Goal: Ask a question

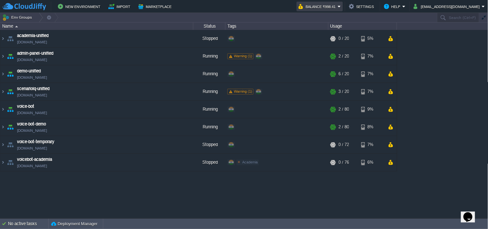
click at [328, 4] on button "Balance ₹998.41" at bounding box center [317, 7] width 39 height 8
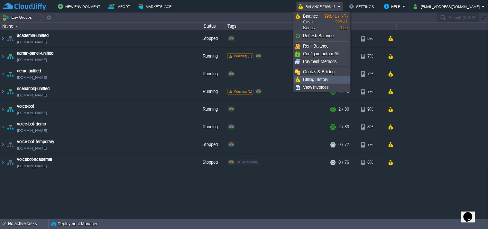
click at [321, 79] on span "Billing History" at bounding box center [316, 79] width 26 height 5
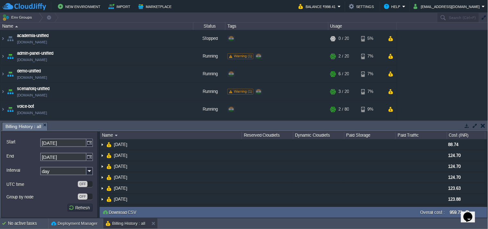
click at [466, 127] on button "button" at bounding box center [467, 126] width 6 height 6
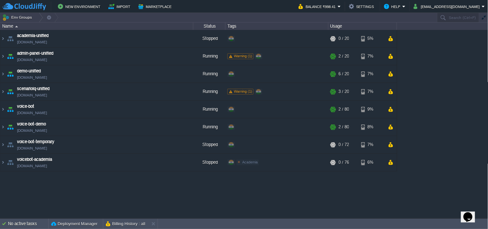
click at [467, 215] on icon "Chat widget" at bounding box center [467, 217] width 9 height 10
type input "919359462572"
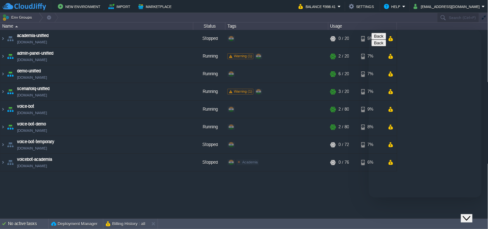
click at [472, 214] on button "Close Chat This icon closes the chat window." at bounding box center [466, 218] width 12 height 8
click at [407, 2] on td "Help" at bounding box center [394, 7] width 25 height 10
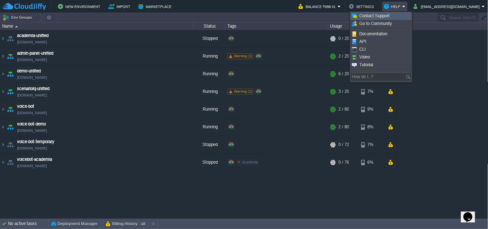
click at [383, 15] on span "Contact Support" at bounding box center [374, 16] width 30 height 5
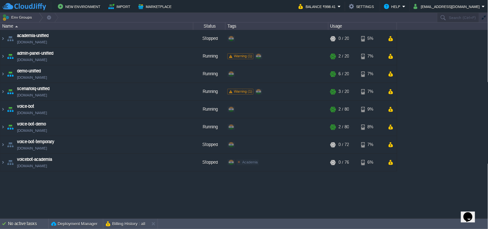
click at [472, 213] on icon "Chat widget" at bounding box center [467, 217] width 9 height 10
type textarea "what is the status for ticket number -"
click at [472, 214] on button "Close Chat This icon closes the chat window." at bounding box center [466, 218] width 12 height 8
click at [462, 222] on img "Chat widget" at bounding box center [462, 222] width 0 height 0
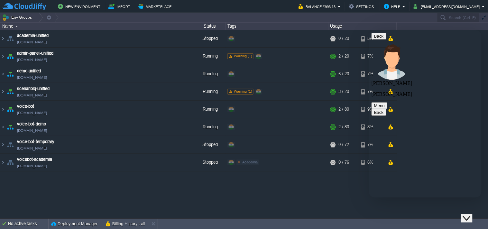
click at [466, 215] on icon "Close Chat This icon closes the chat window." at bounding box center [466, 218] width 8 height 8
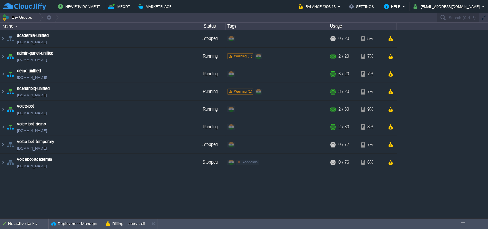
click at [446, 7] on button "[EMAIL_ADDRESS][DOMAIN_NAME]" at bounding box center [447, 7] width 68 height 8
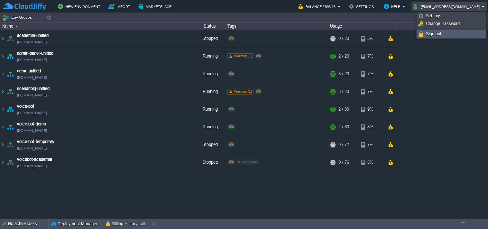
click at [444, 36] on link "Sign out" at bounding box center [451, 34] width 68 height 7
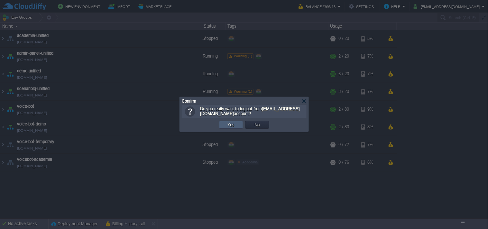
click at [234, 126] on button "Yes" at bounding box center [231, 125] width 11 height 6
